Goal: Transaction & Acquisition: Purchase product/service

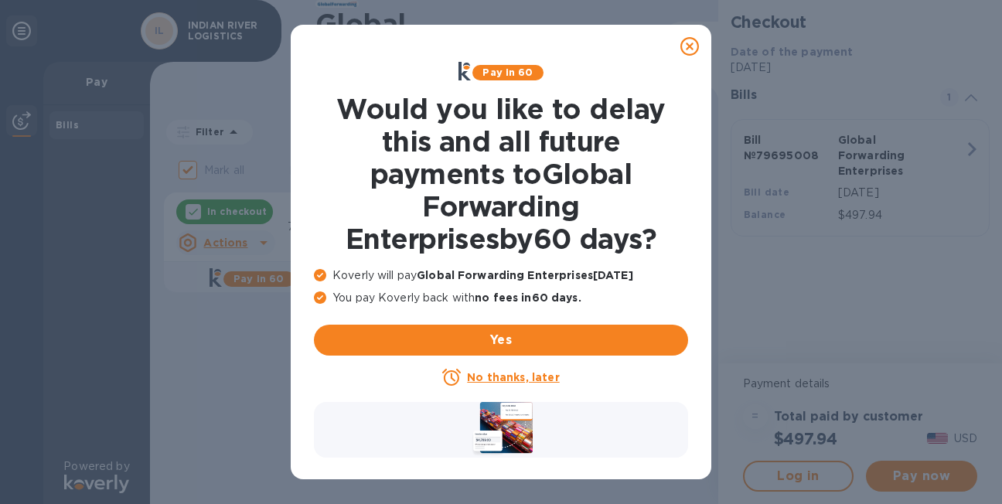
click at [548, 378] on u "No thanks, later" at bounding box center [513, 377] width 92 height 12
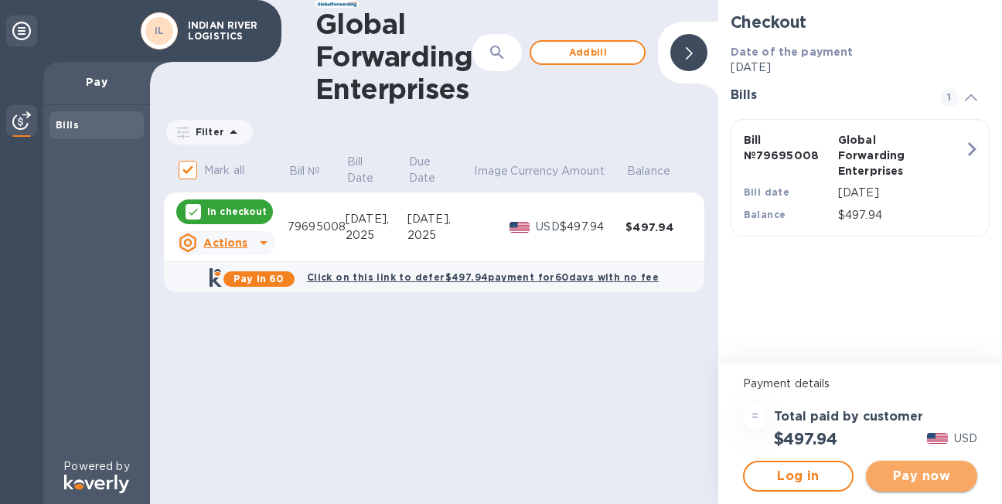
click at [928, 477] on span "Pay now" at bounding box center [922, 476] width 87 height 19
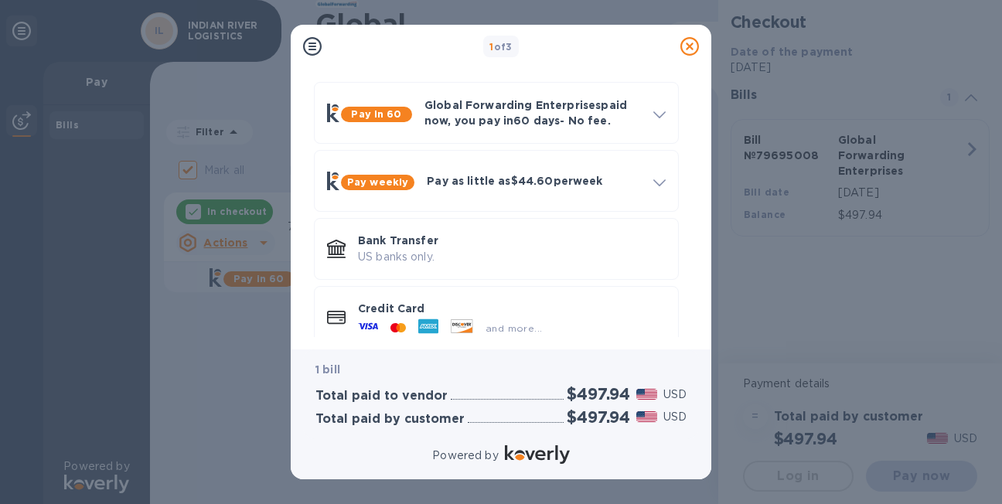
scroll to position [75, 0]
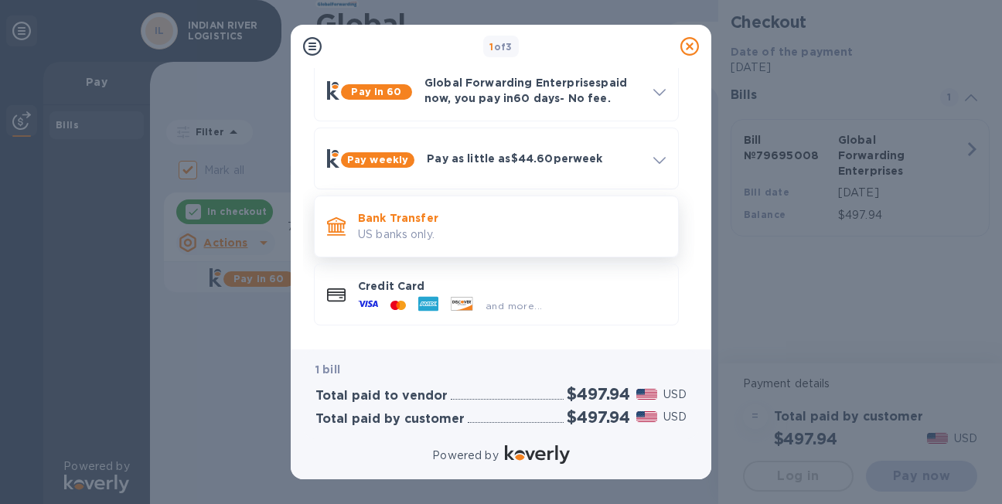
click at [411, 231] on p "US banks only." at bounding box center [512, 235] width 308 height 16
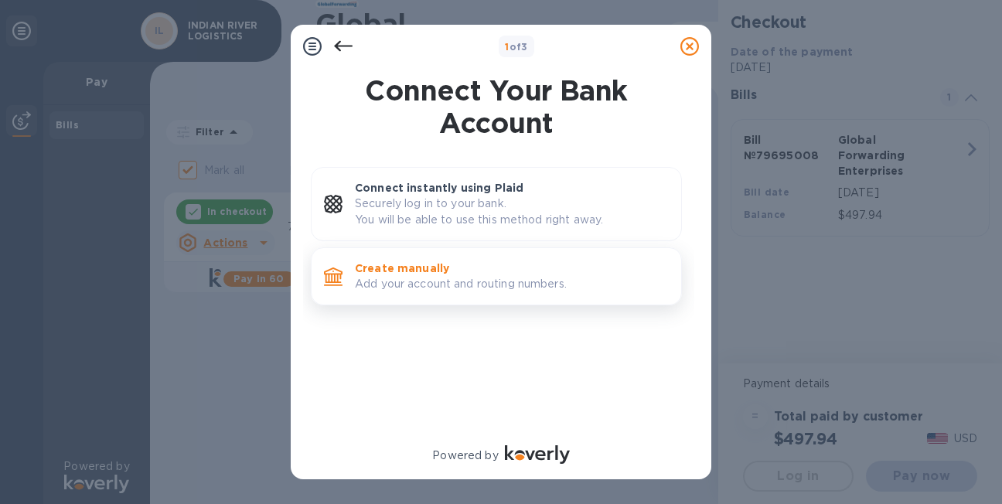
click at [420, 276] on p "Add your account and routing numbers." at bounding box center [512, 284] width 314 height 16
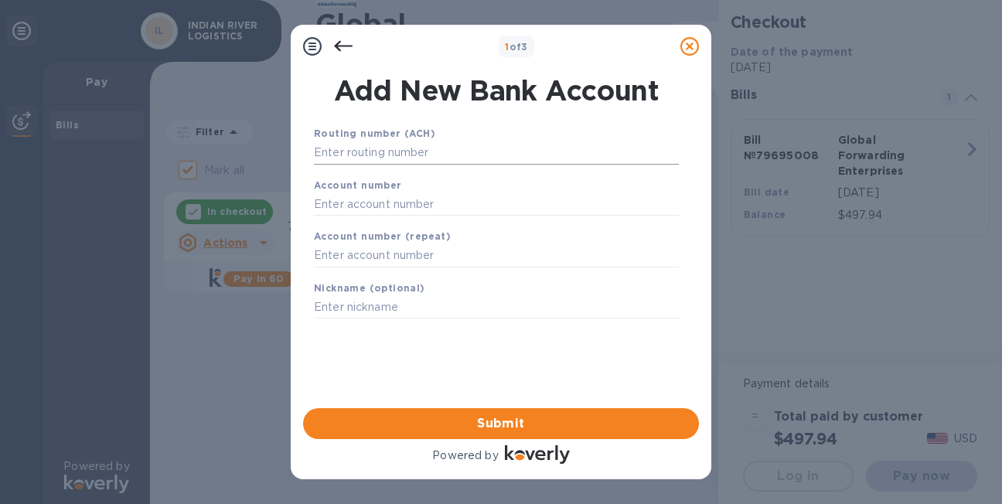
click at [398, 152] on input "text" at bounding box center [496, 153] width 365 height 23
type input "063000047"
type input "898051776346"
click at [493, 422] on span "Submit" at bounding box center [501, 424] width 371 height 19
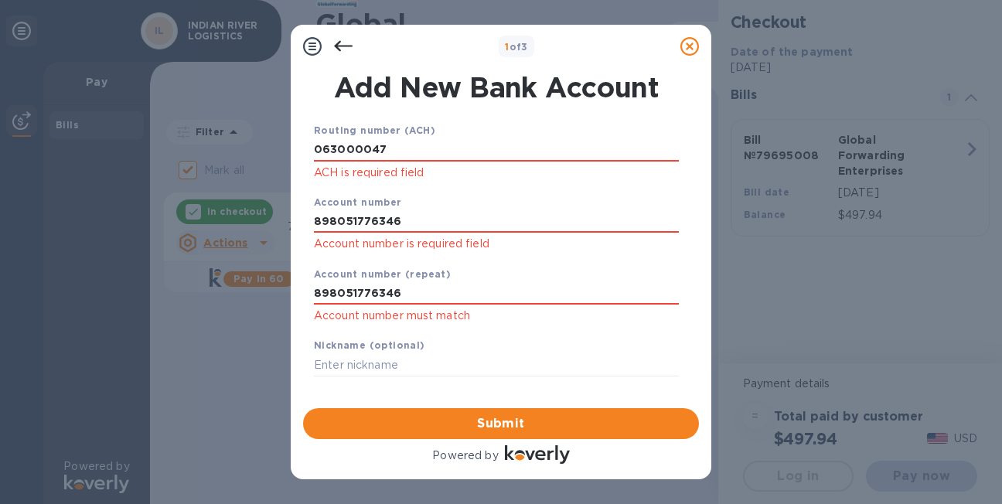
drag, startPoint x: 399, startPoint y: 152, endPoint x: 130, endPoint y: 160, distance: 269.2
click at [130, 160] on div "1 of 3 Add New Bank Account Routing number (ACH) [US_BANK_ROUTING_MICR] ACH is …" at bounding box center [501, 252] width 1002 height 504
type input "063000047"
type input "898051776346"
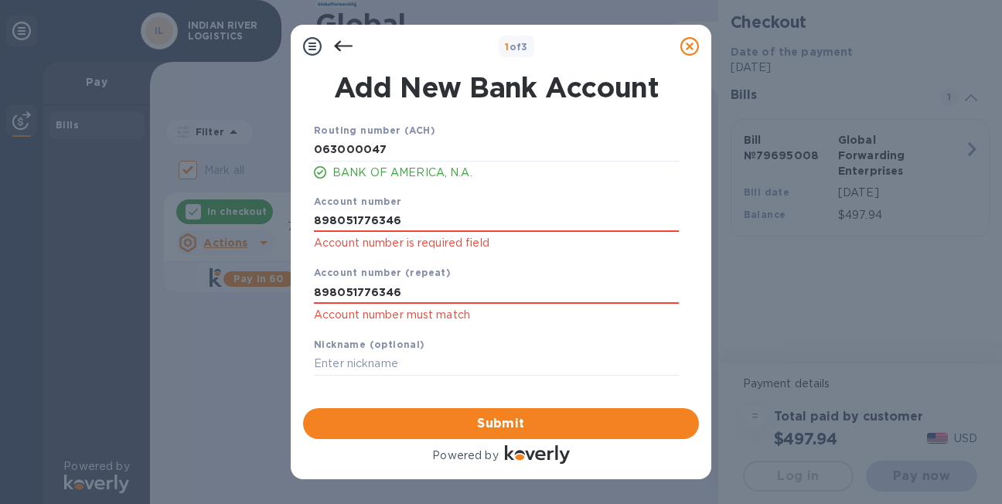
scroll to position [6, 0]
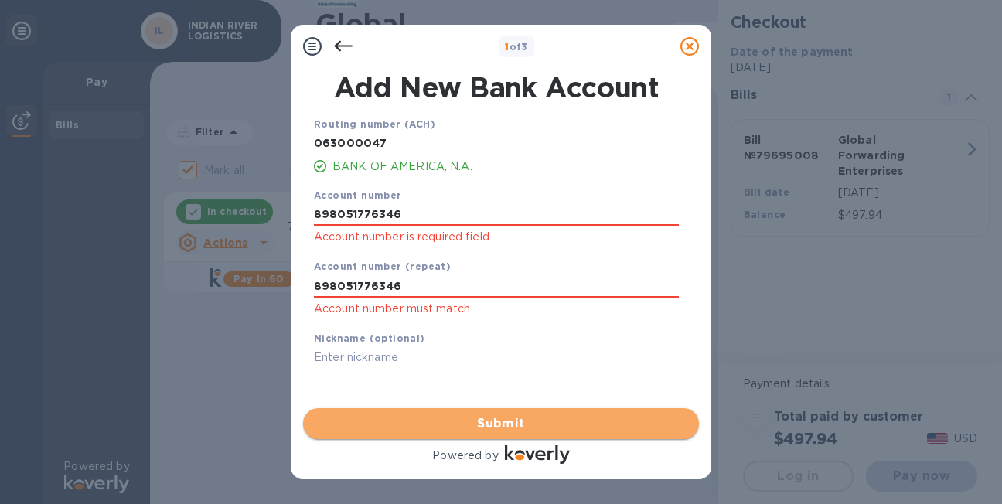
click at [520, 422] on span "Submit" at bounding box center [501, 424] width 371 height 19
